Goal: Task Accomplishment & Management: Manage account settings

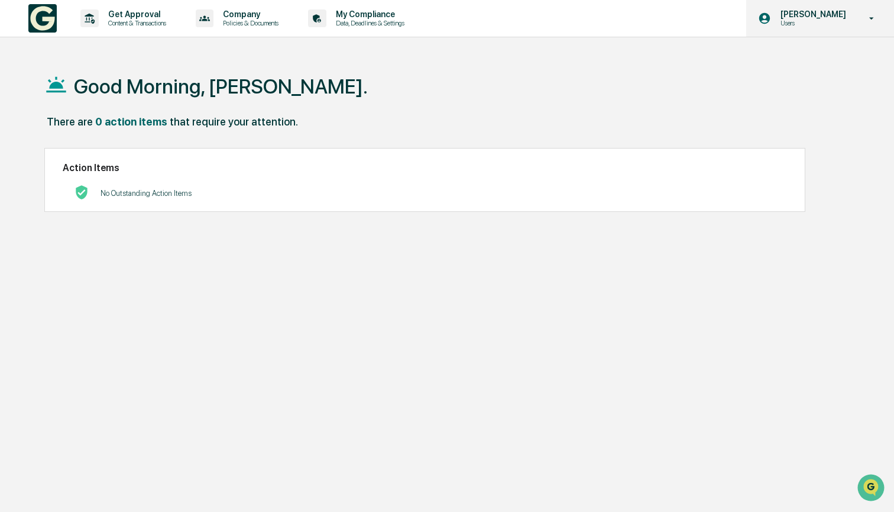
click at [811, 21] on p "Users" at bounding box center [811, 23] width 81 height 8
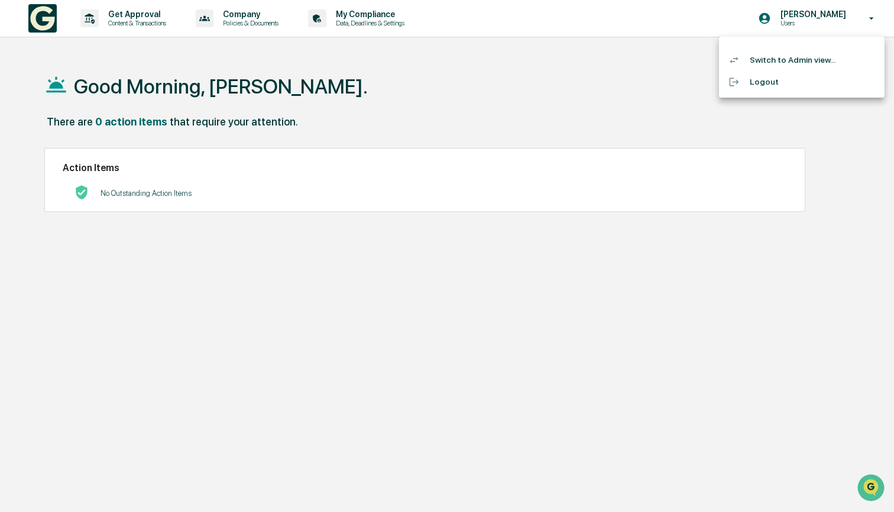
click at [796, 61] on li "Switch to Admin view..." at bounding box center [802, 60] width 166 height 22
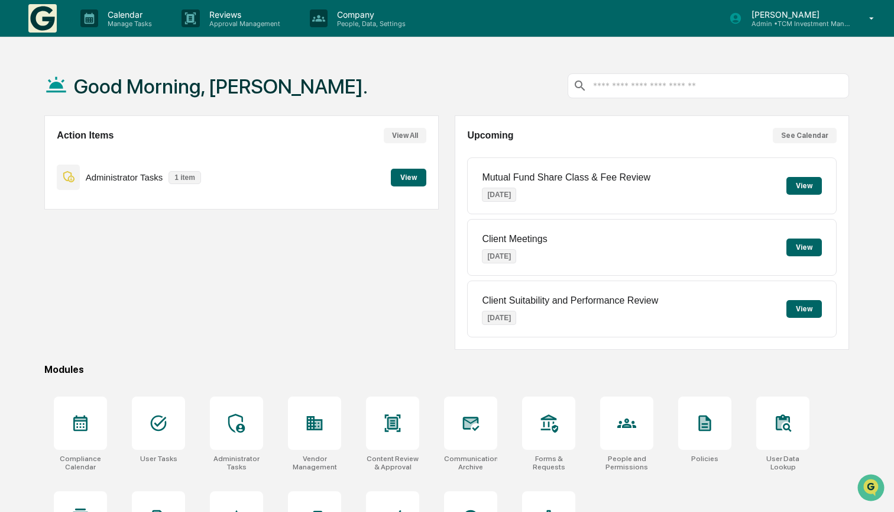
click at [814, 25] on p "Admin • TCM Investment Management" at bounding box center [797, 24] width 110 height 8
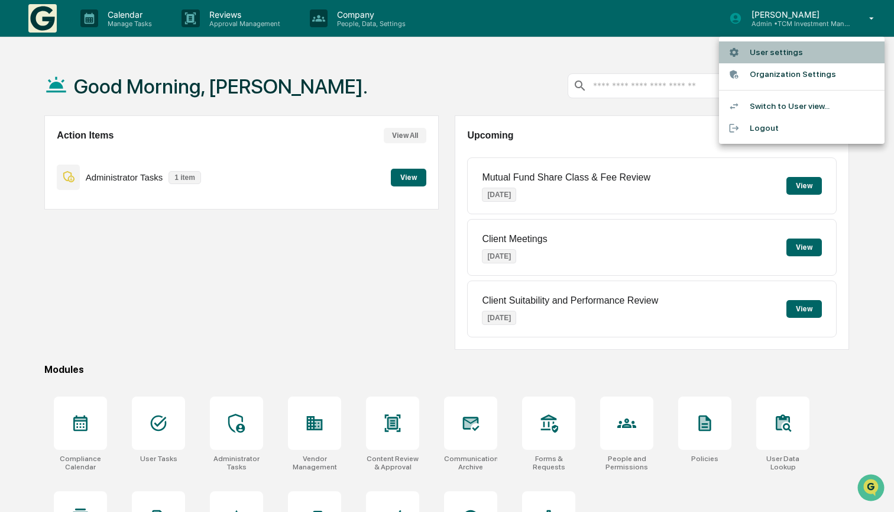
click at [796, 54] on li "User settings" at bounding box center [802, 52] width 166 height 22
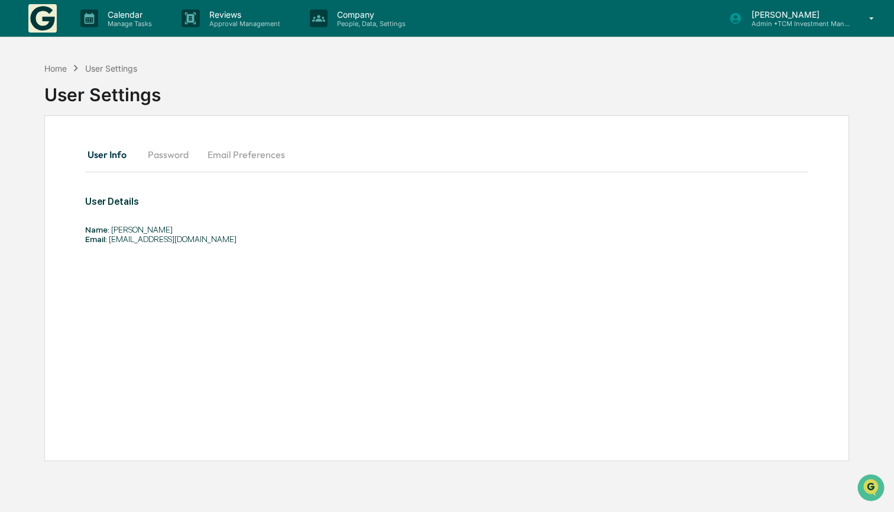
click at [215, 154] on button "Email Preferences" at bounding box center [246, 154] width 96 height 28
click at [774, 20] on p "Admin • TCM Investment Management" at bounding box center [797, 24] width 110 height 8
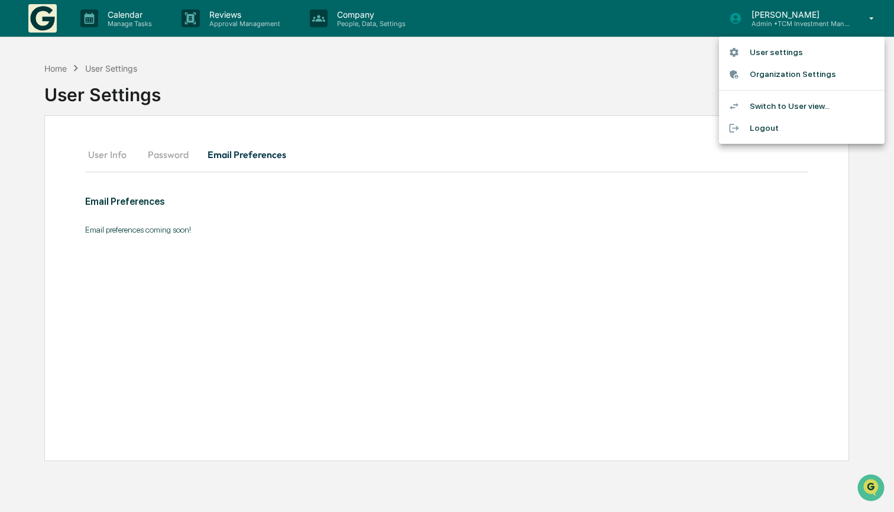
click at [783, 72] on li "Organization Settings" at bounding box center [802, 74] width 166 height 22
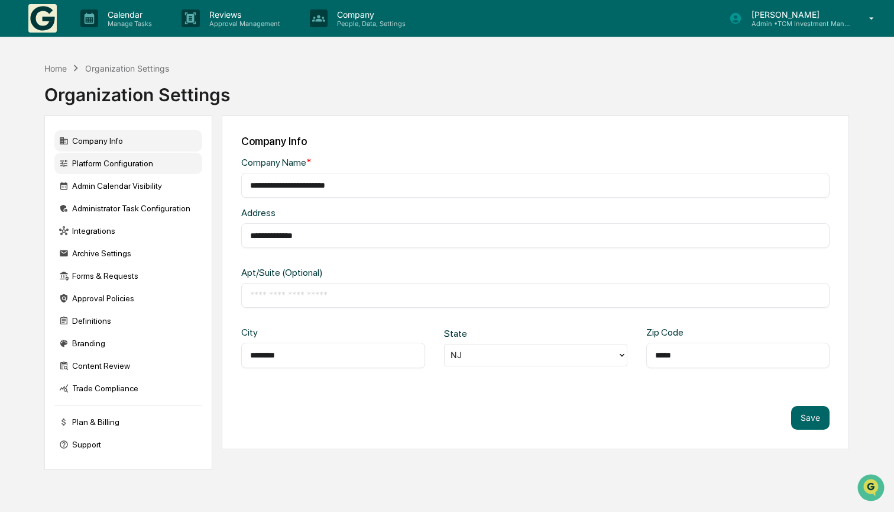
click at [138, 155] on div "Platform Configuration" at bounding box center [128, 163] width 148 height 21
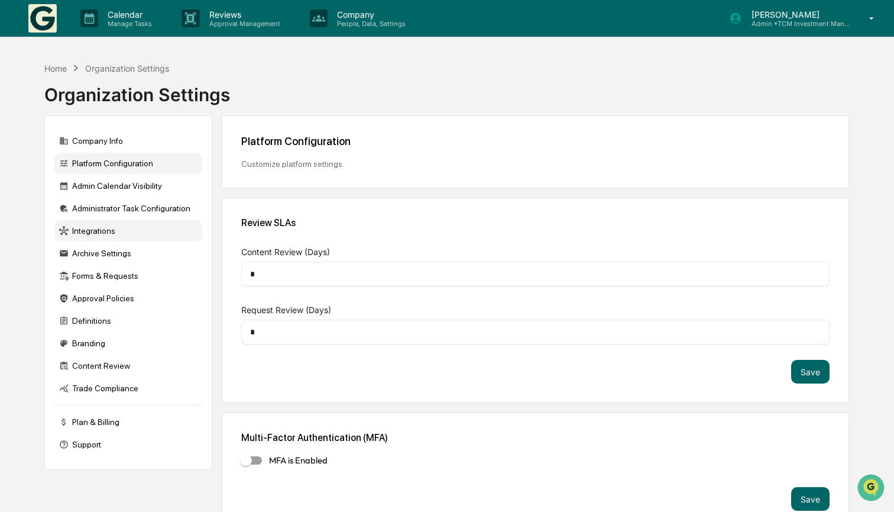
click at [108, 232] on div "Integrations" at bounding box center [128, 230] width 148 height 21
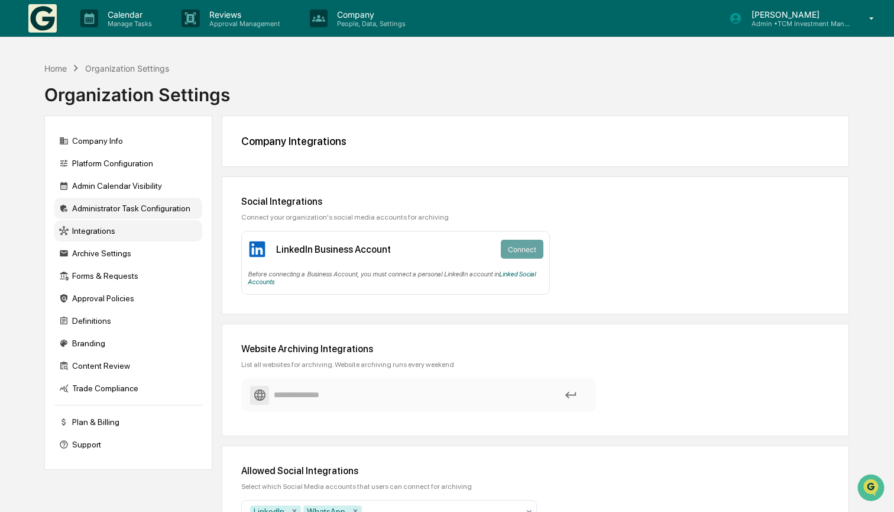
click at [117, 205] on div "Administrator Task Configuration" at bounding box center [128, 208] width 148 height 21
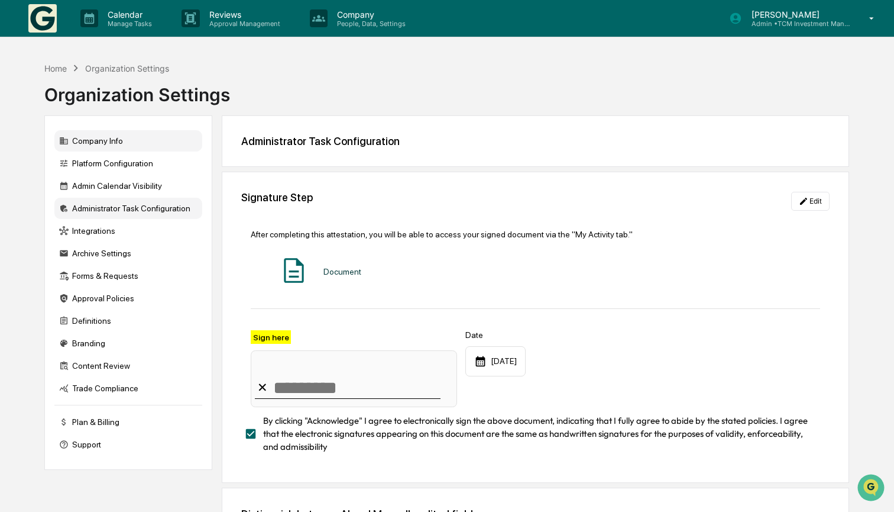
click at [147, 140] on div "Company Info" at bounding box center [128, 140] width 148 height 21
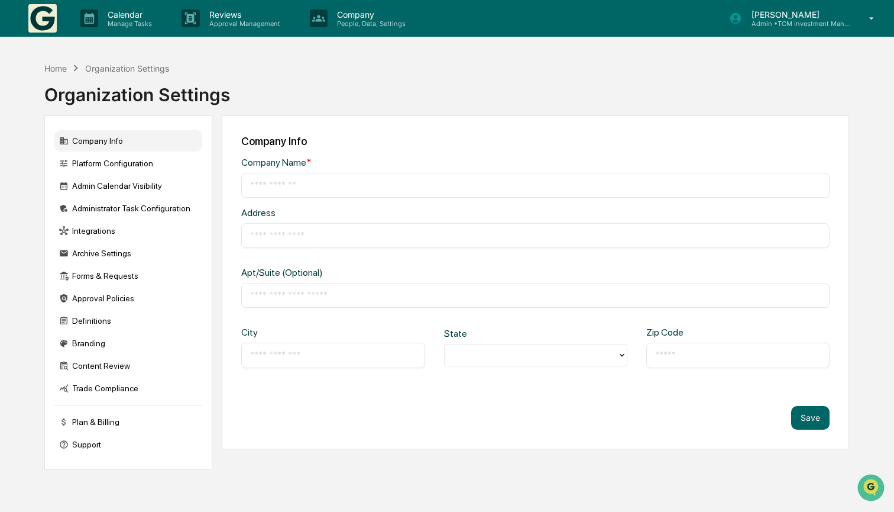
type input "**********"
type input "********"
type input "*****"
click at [141, 163] on div "Platform Configuration" at bounding box center [128, 163] width 148 height 21
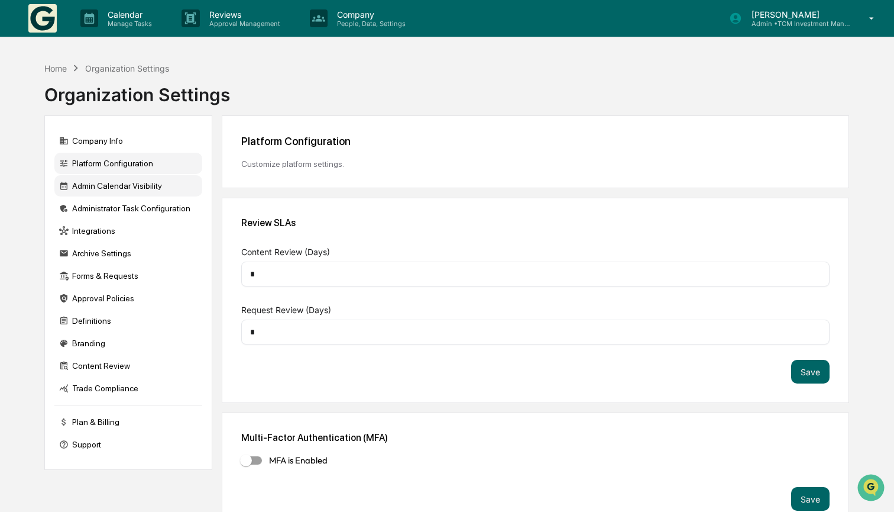
click at [140, 183] on div "Admin Calendar Visibility" at bounding box center [128, 185] width 148 height 21
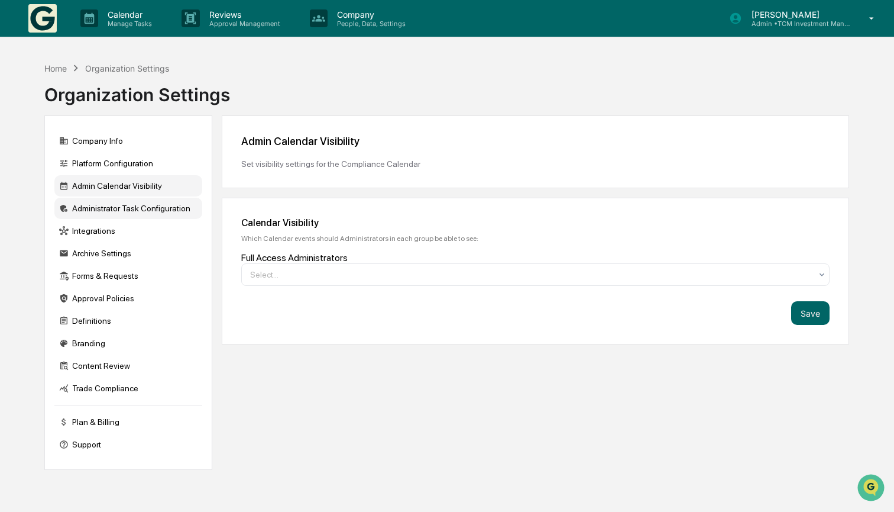
click at [137, 204] on div "Administrator Task Configuration" at bounding box center [128, 208] width 148 height 21
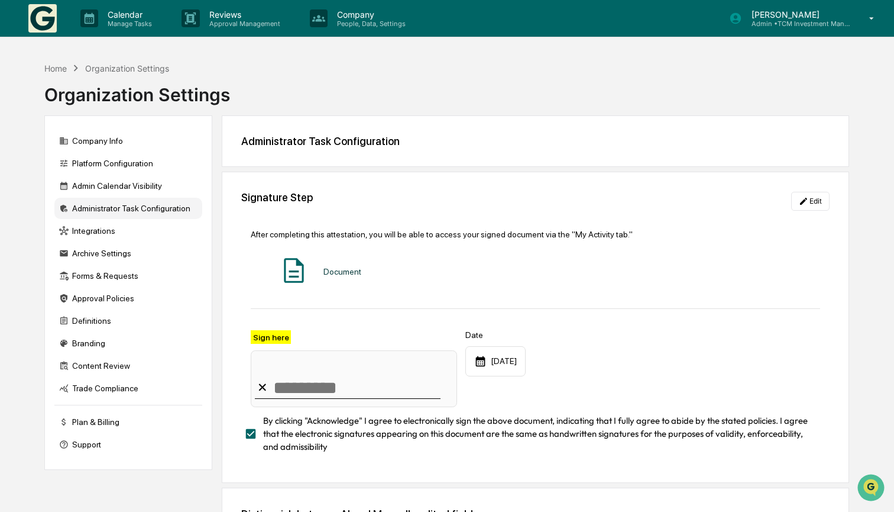
click at [851, 13] on p "[PERSON_NAME]" at bounding box center [797, 14] width 110 height 10
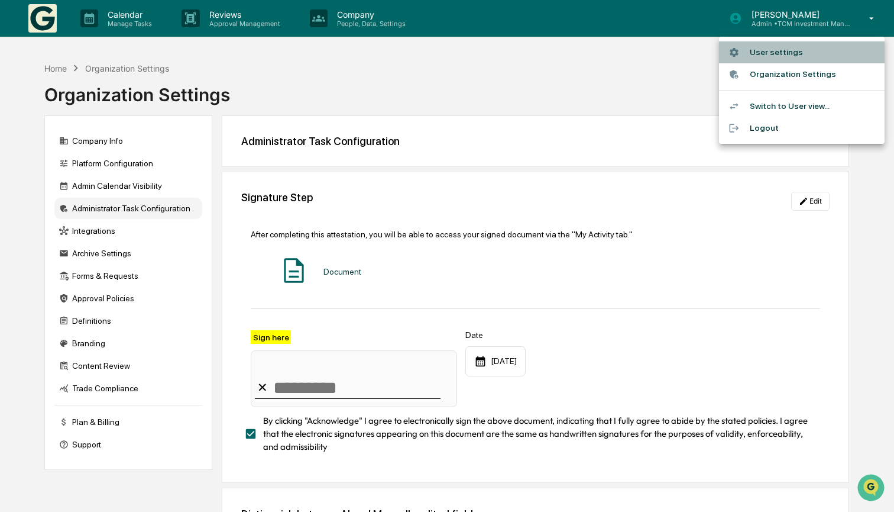
click at [757, 45] on li "User settings" at bounding box center [802, 52] width 166 height 22
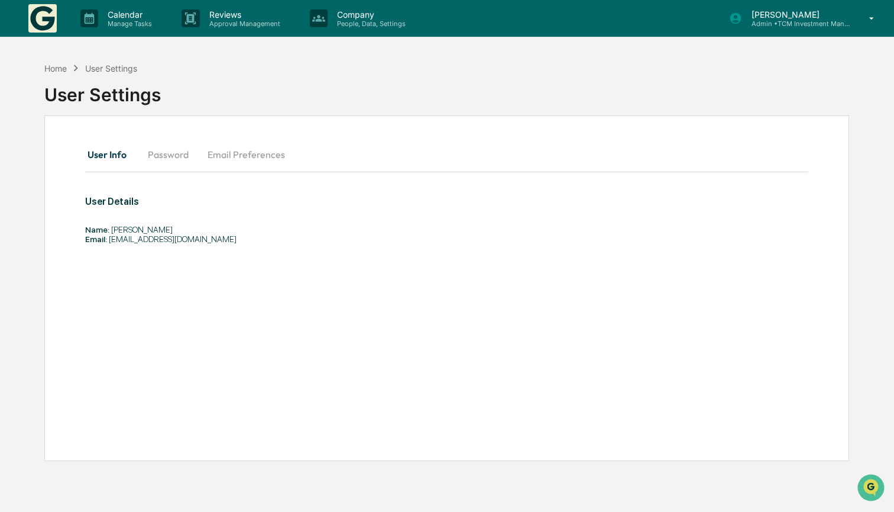
click at [173, 150] on button "Password" at bounding box center [168, 154] width 60 height 28
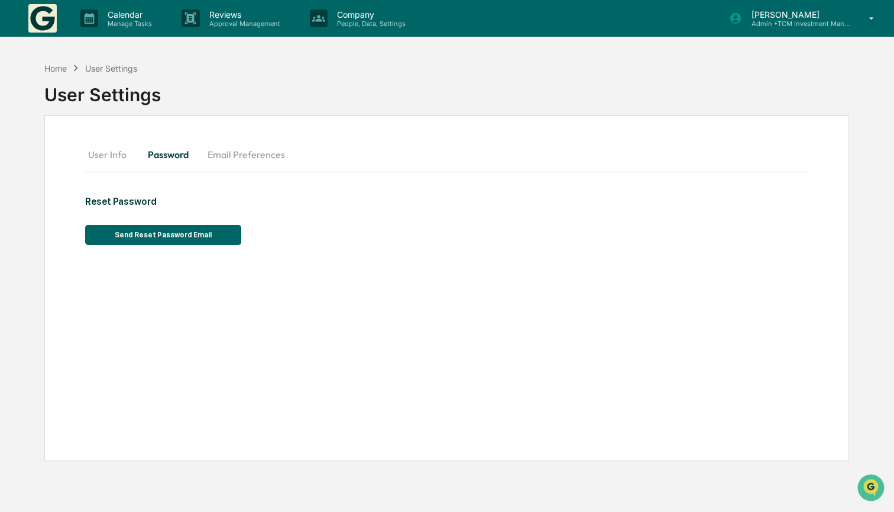
click at [225, 156] on button "Email Preferences" at bounding box center [246, 154] width 96 height 28
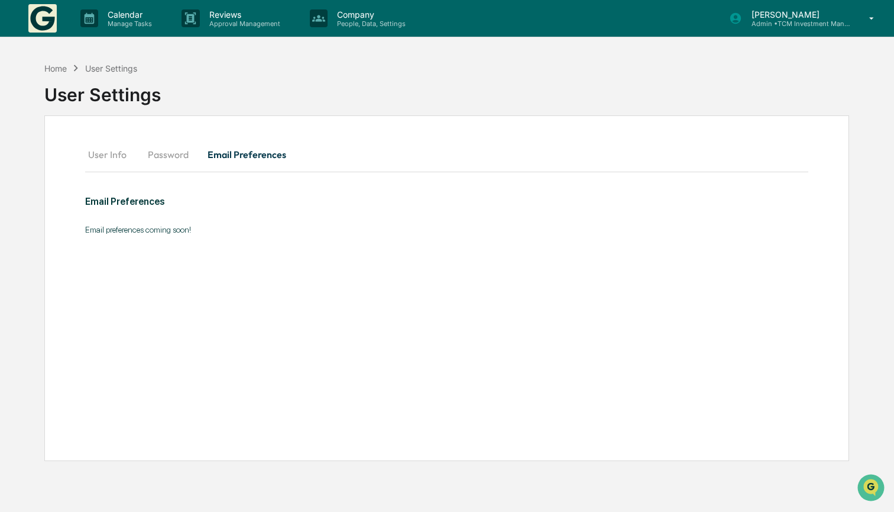
click at [115, 160] on button "User Info" at bounding box center [111, 154] width 53 height 28
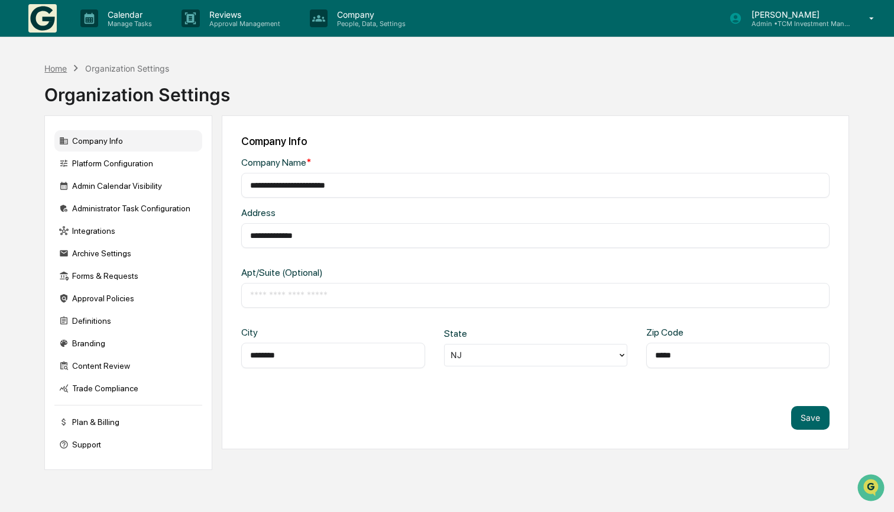
click at [63, 67] on div "Home" at bounding box center [55, 68] width 22 height 10
